Goal: Information Seeking & Learning: Learn about a topic

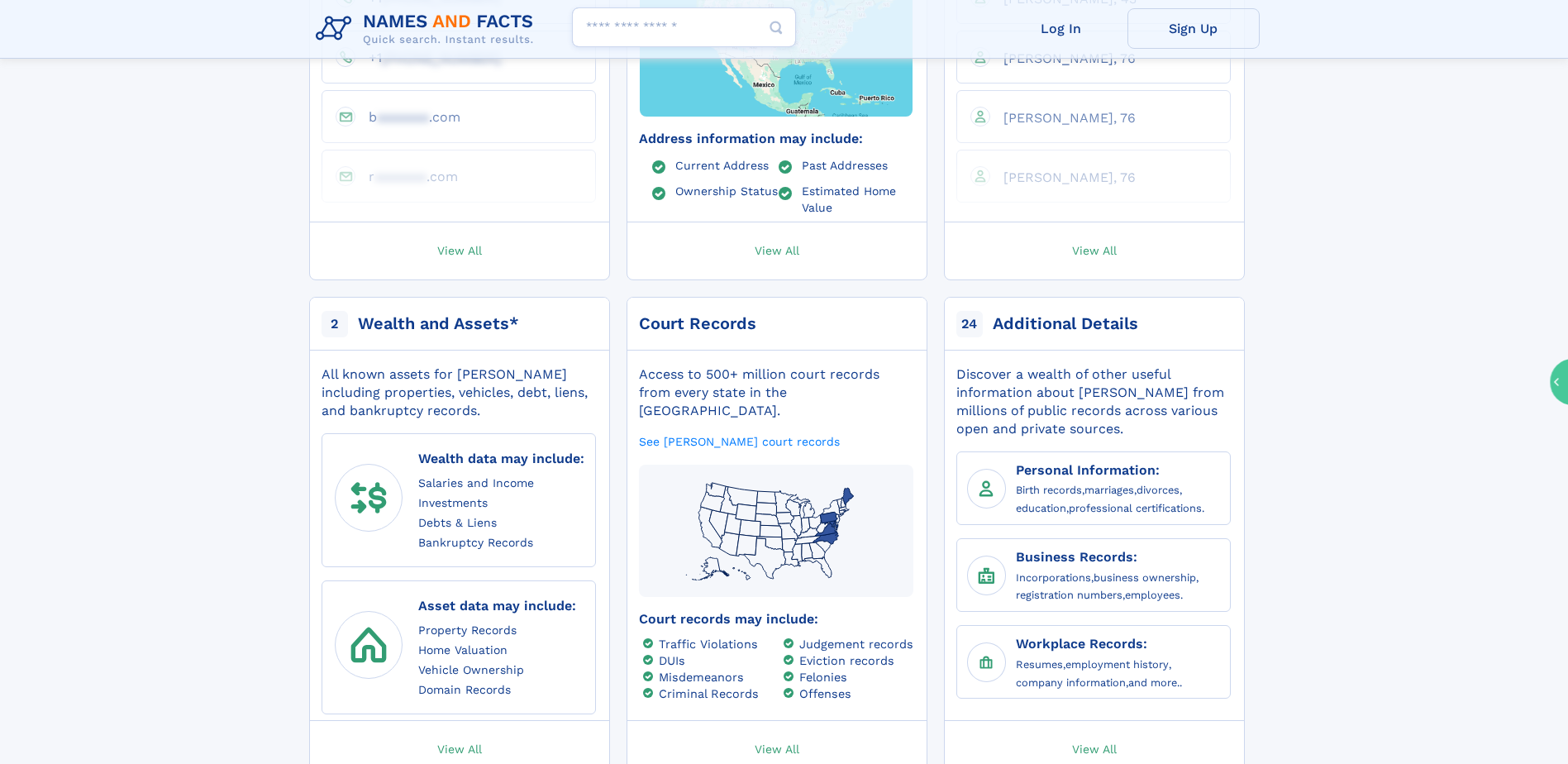
scroll to position [661, 0]
click at [1072, 547] on link "Business Records:" at bounding box center [1076, 556] width 122 height 20
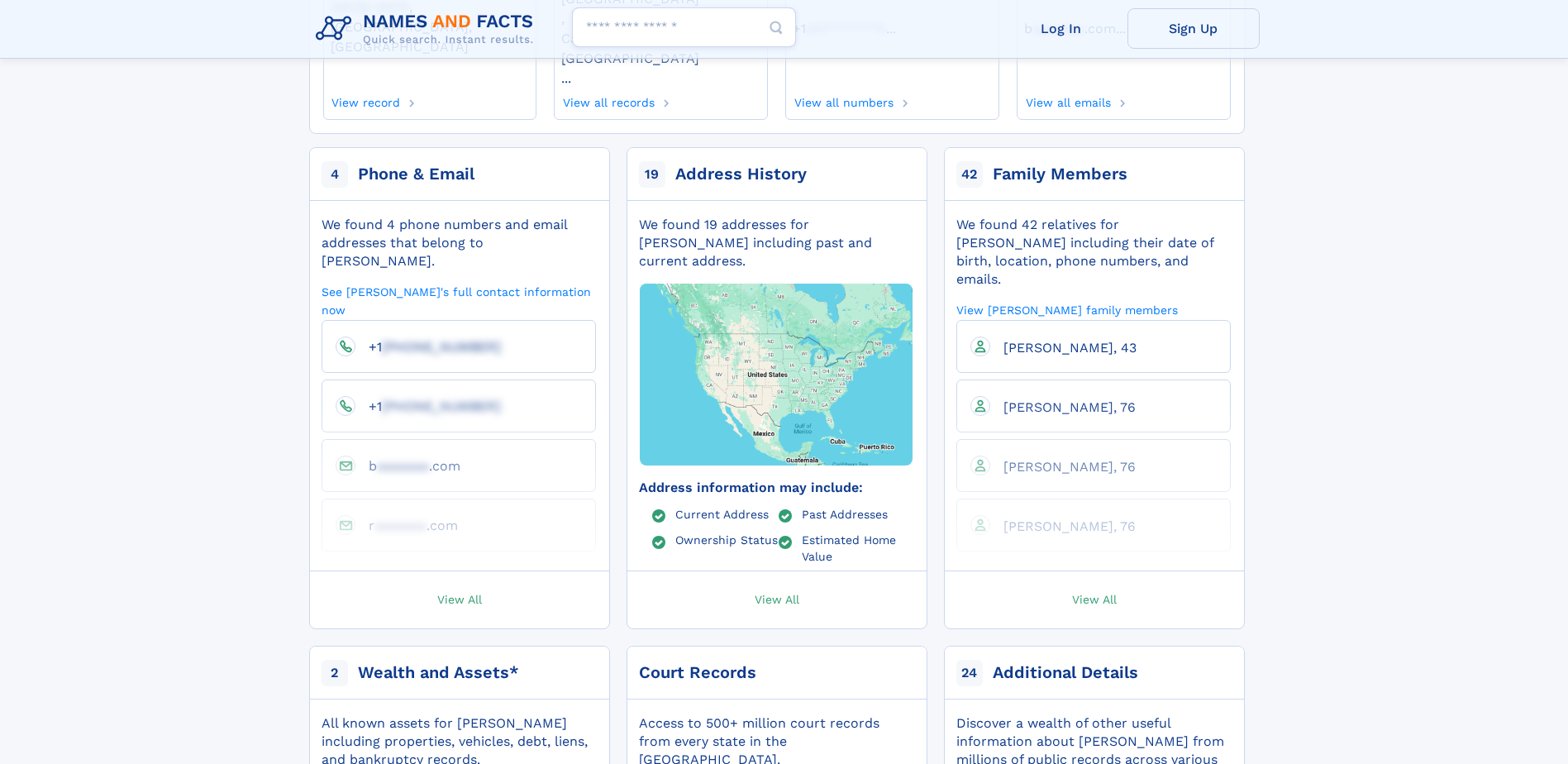
scroll to position [414, 0]
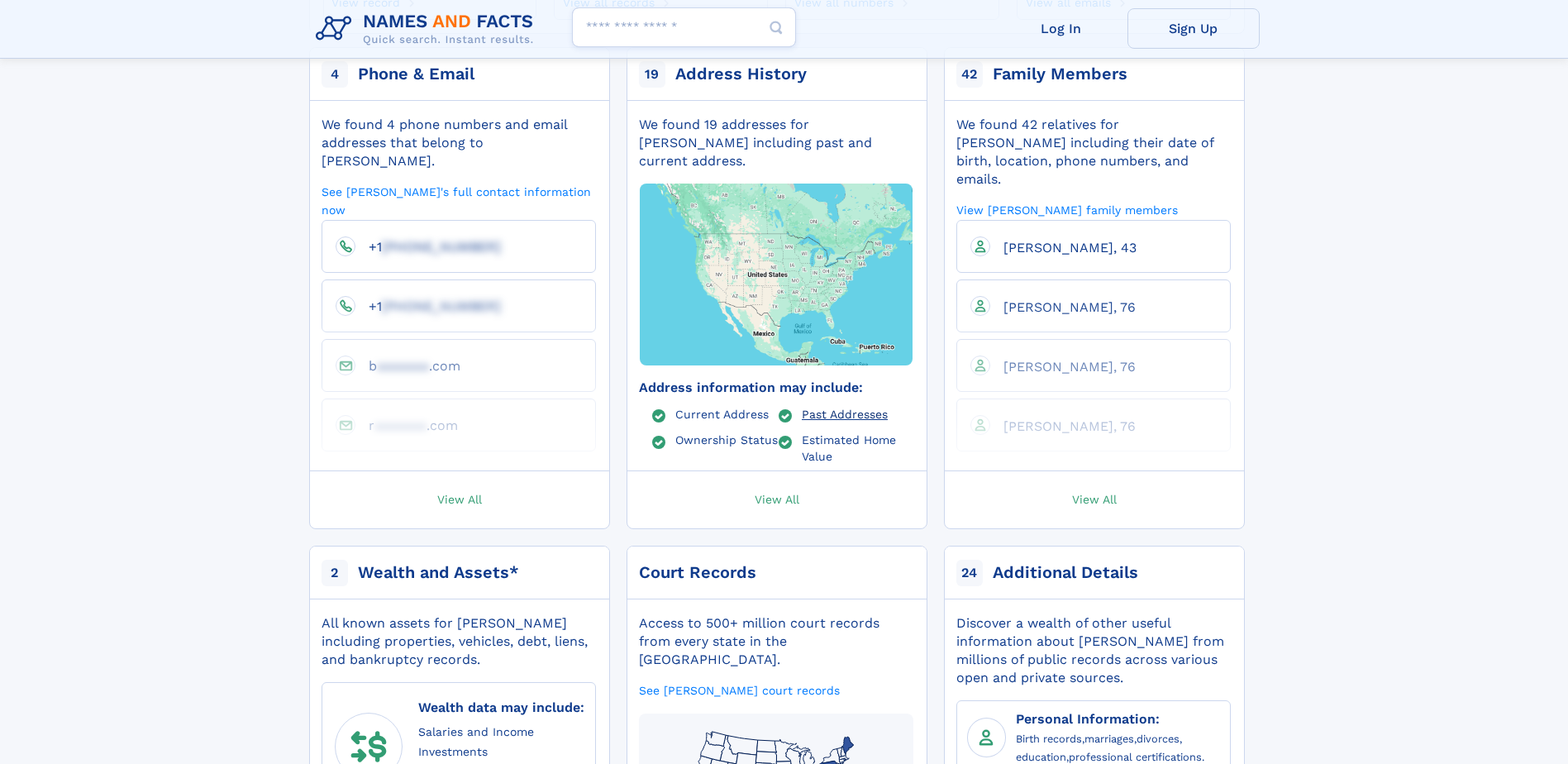
click at [819, 407] on link "Past Addresses" at bounding box center [844, 413] width 86 height 13
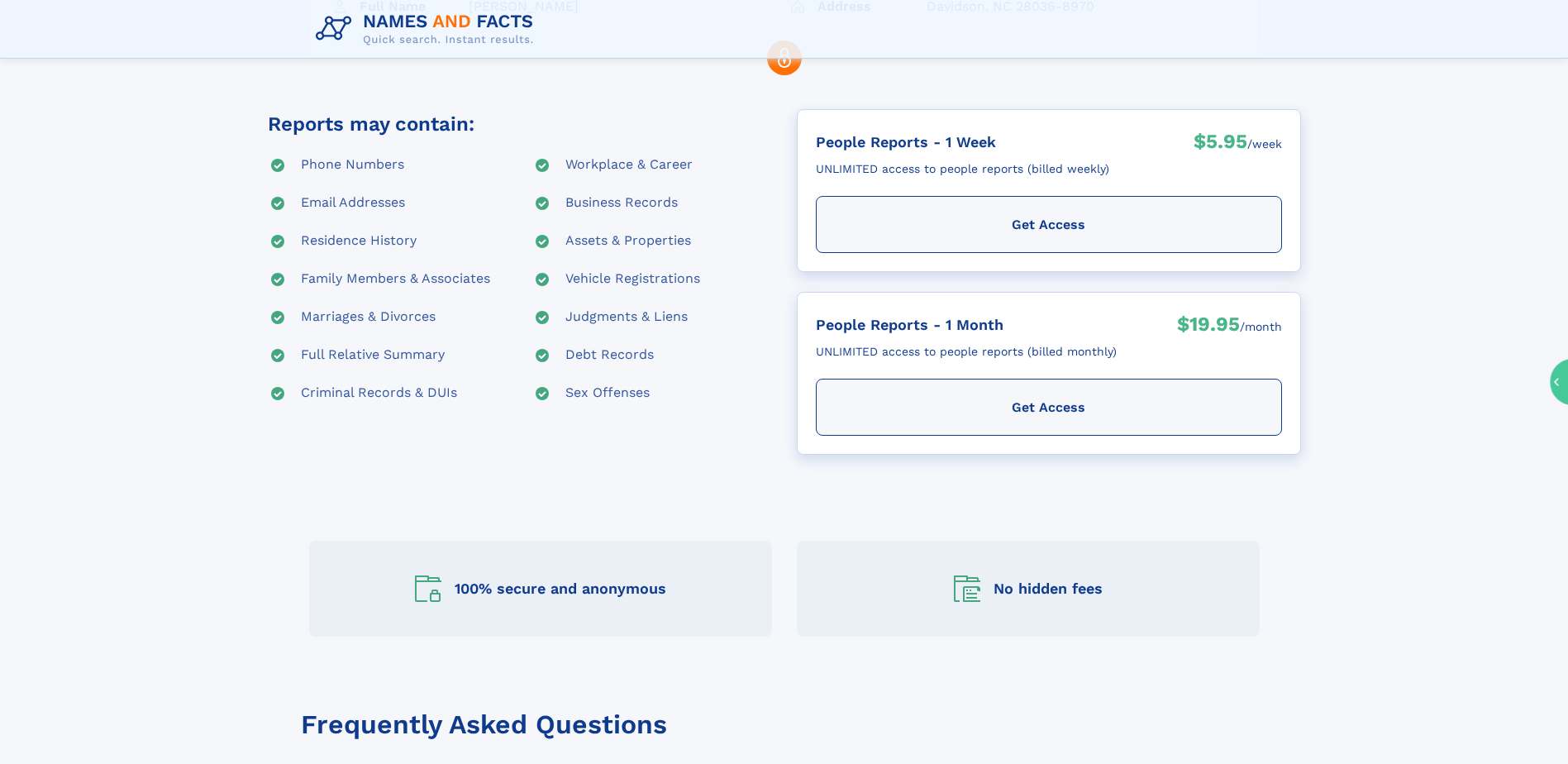
scroll to position [331, 0]
